Goal: Obtain resource: Obtain resource

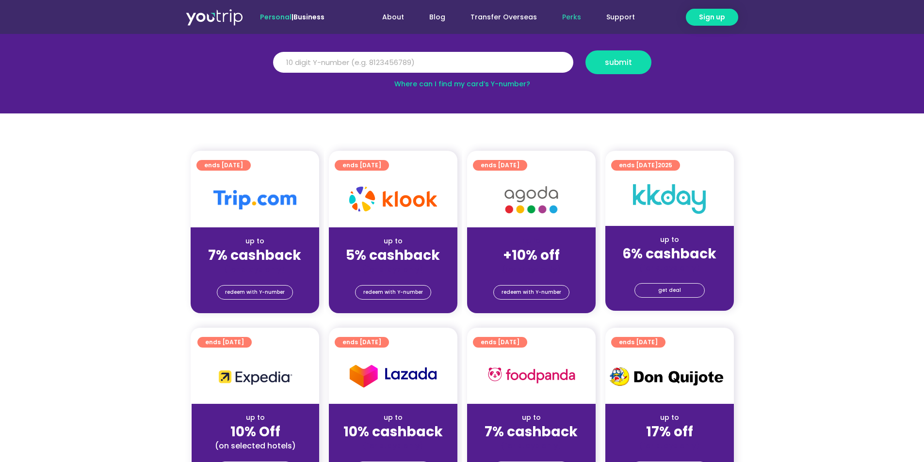
scroll to position [48, 0]
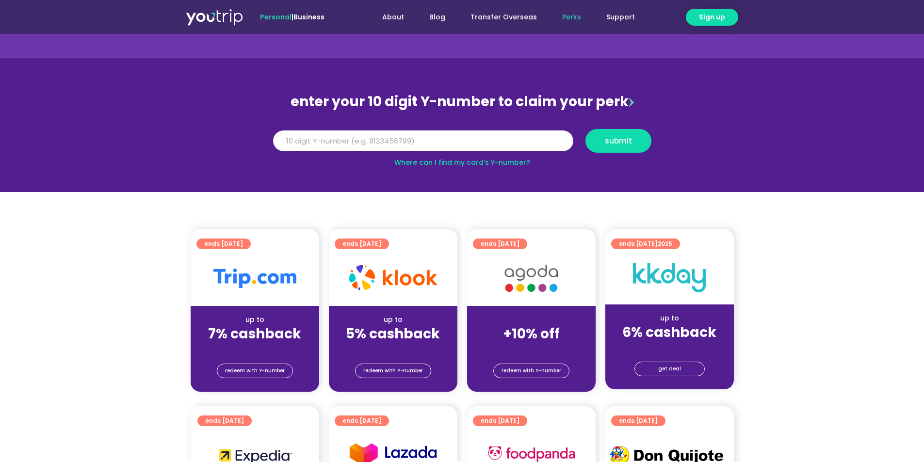
click at [516, 139] on input "Y Number" at bounding box center [423, 140] width 300 height 21
type input "8151262951"
click at [627, 134] on button "submit" at bounding box center [618, 141] width 66 height 24
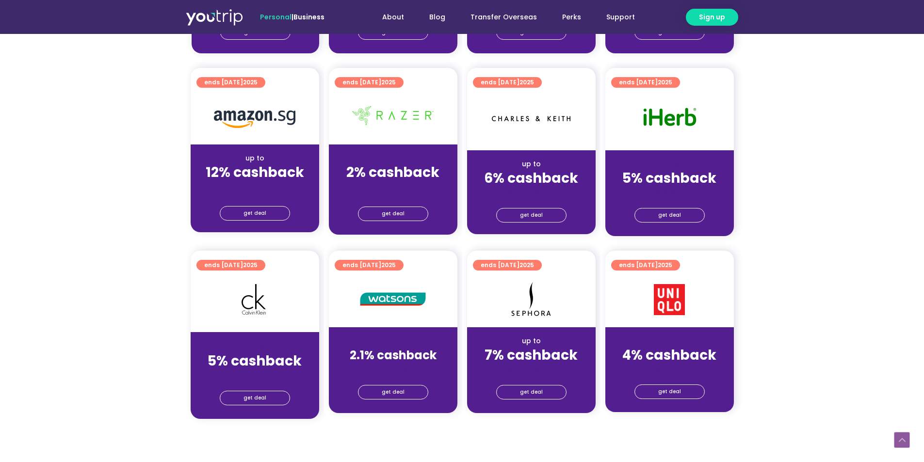
scroll to position [533, 0]
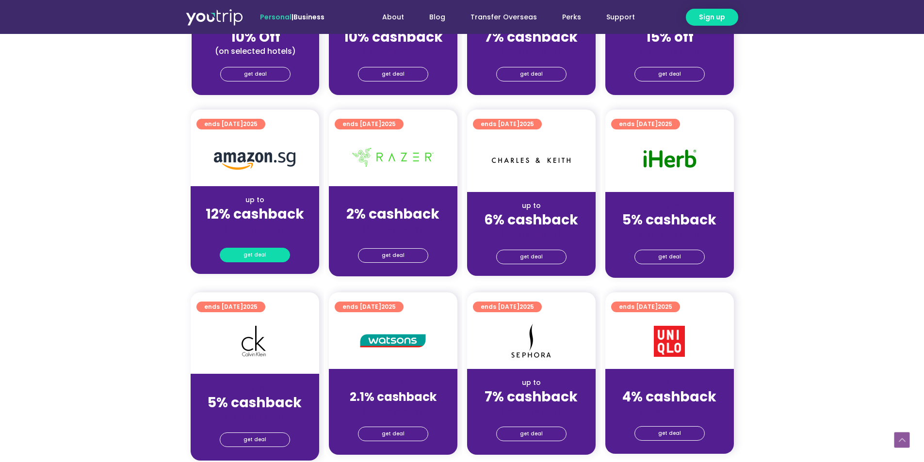
click at [267, 255] on link "get deal" at bounding box center [255, 255] width 70 height 15
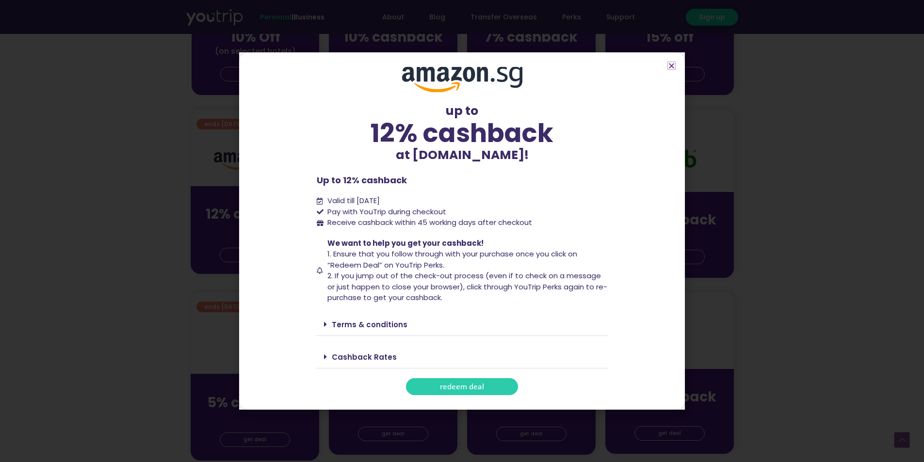
scroll to position [776, 0]
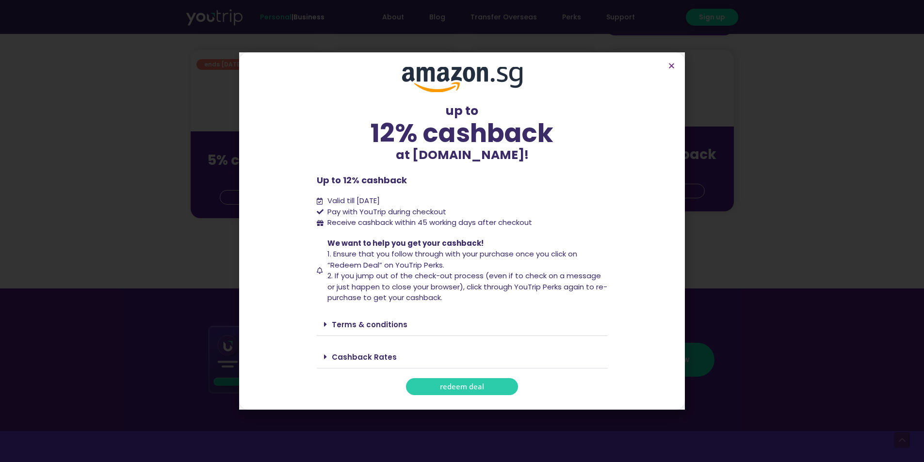
click at [469, 388] on span "redeem deal" at bounding box center [462, 386] width 44 height 7
click at [776, 308] on div "up to 12% cashback at [DOMAIN_NAME]! up to 12% cashback at [DOMAIN_NAME]! Up to…" at bounding box center [462, 231] width 924 height 462
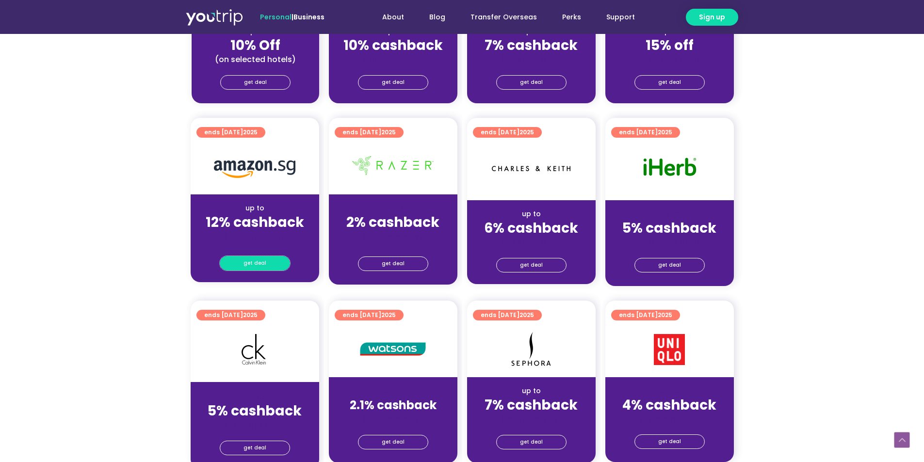
scroll to position [436, 0]
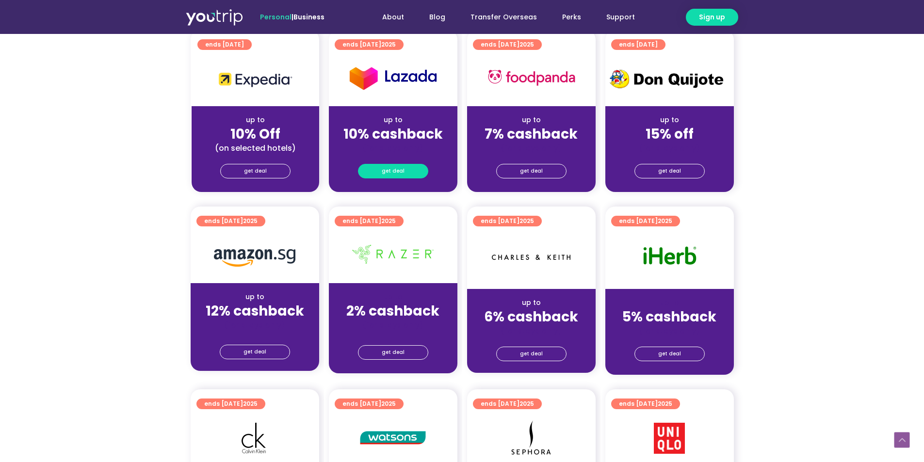
click at [395, 174] on span "get deal" at bounding box center [393, 171] width 23 height 14
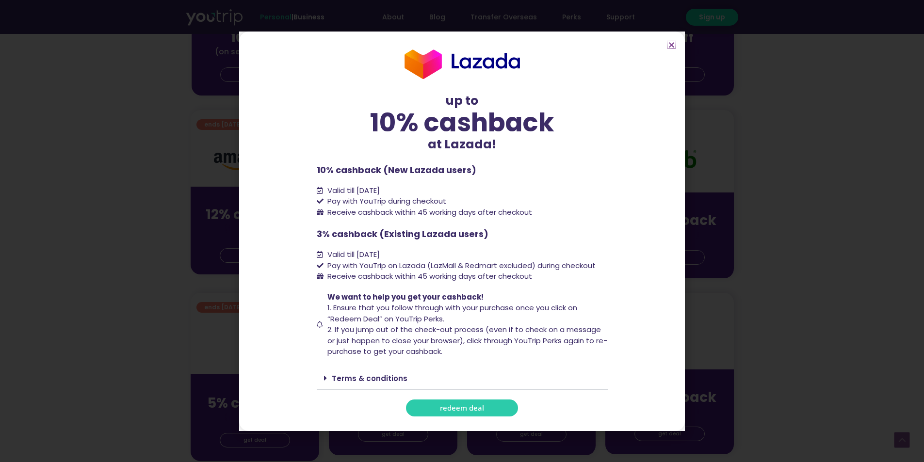
scroll to position [533, 0]
click at [470, 407] on span "redeem deal" at bounding box center [462, 407] width 44 height 7
click at [676, 48] on section "up to 10% cashback at [GEOGRAPHIC_DATA]! up to 10% cashback at Lazada! 10% cash…" at bounding box center [462, 232] width 446 height 400
click at [673, 45] on icon "Close" at bounding box center [671, 44] width 7 height 7
